Goal: Information Seeking & Learning: Learn about a topic

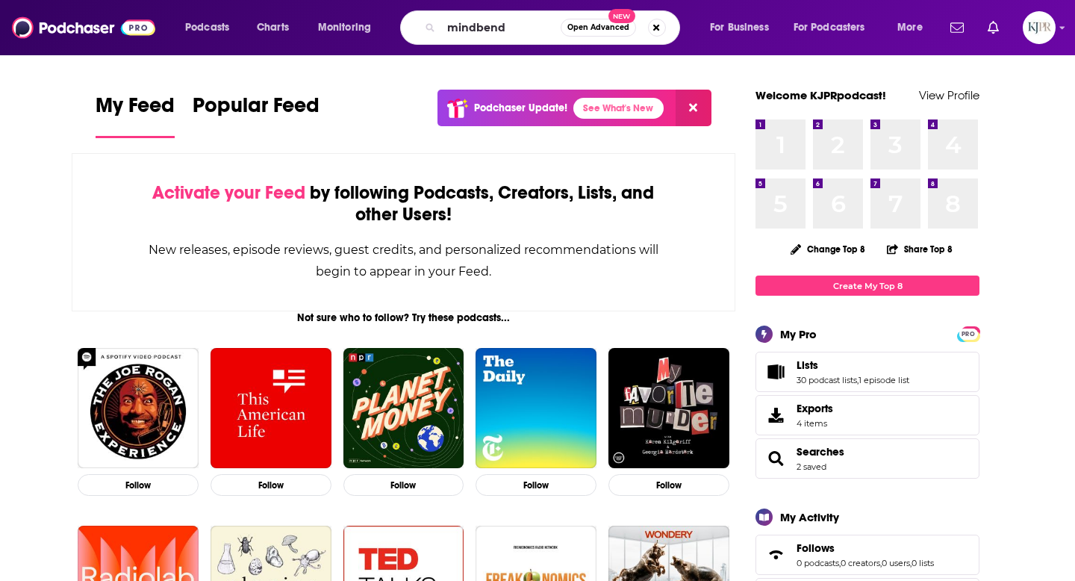
type input "mindbend"
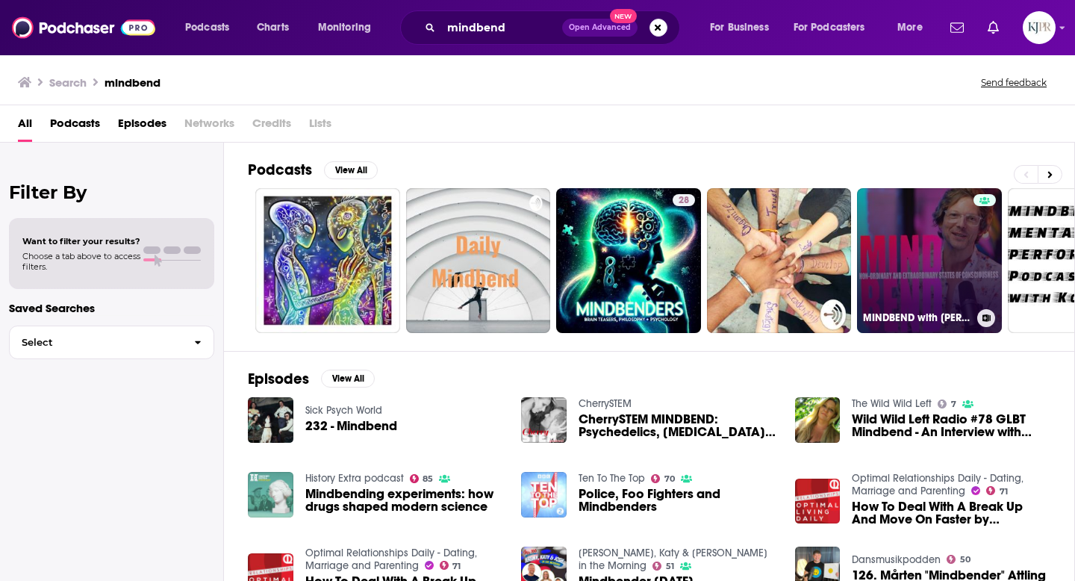
click at [898, 258] on link "MINDBEND with [PERSON_NAME]" at bounding box center [929, 260] width 145 height 145
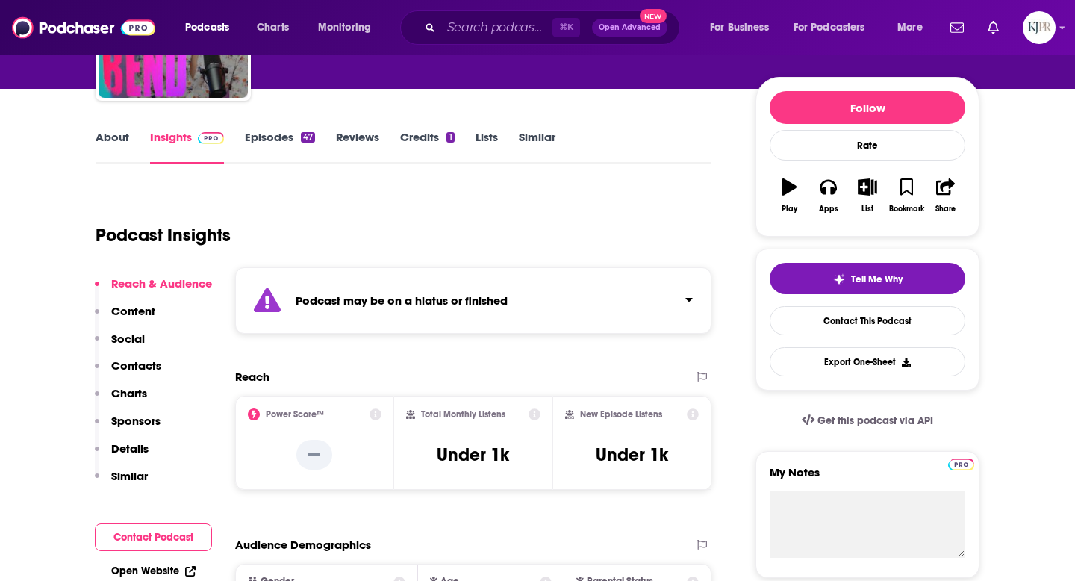
scroll to position [152, 0]
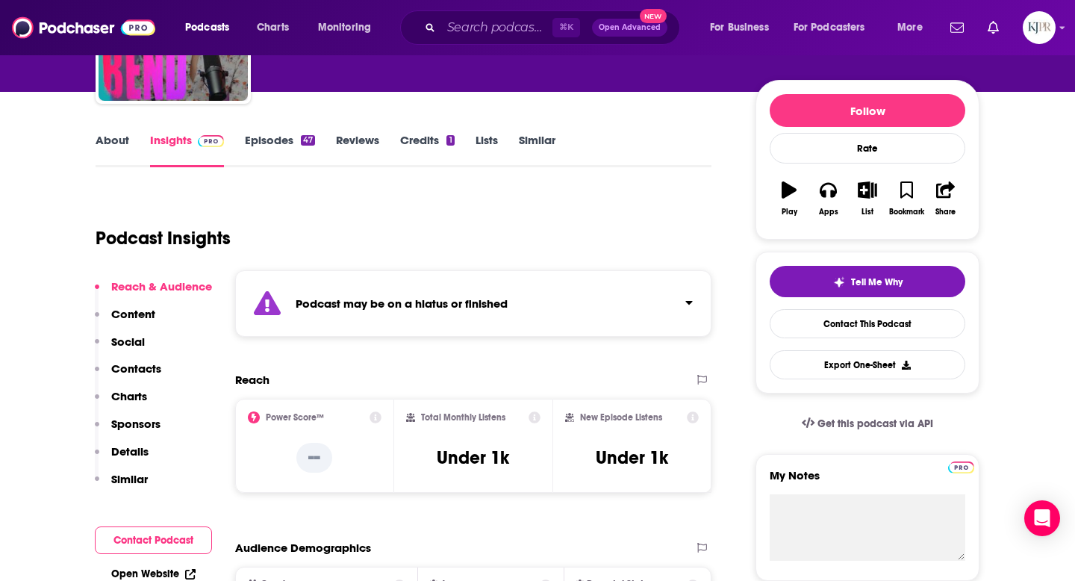
click at [179, 150] on link "Insights" at bounding box center [187, 150] width 74 height 34
